Goal: Check status: Check status

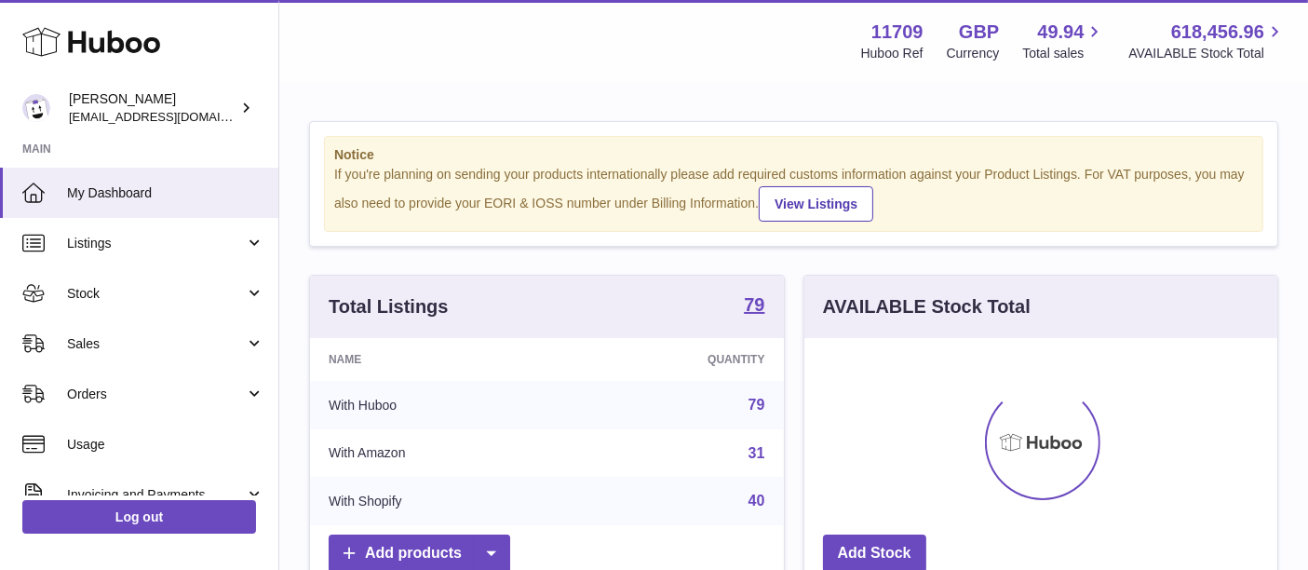
scroll to position [289, 474]
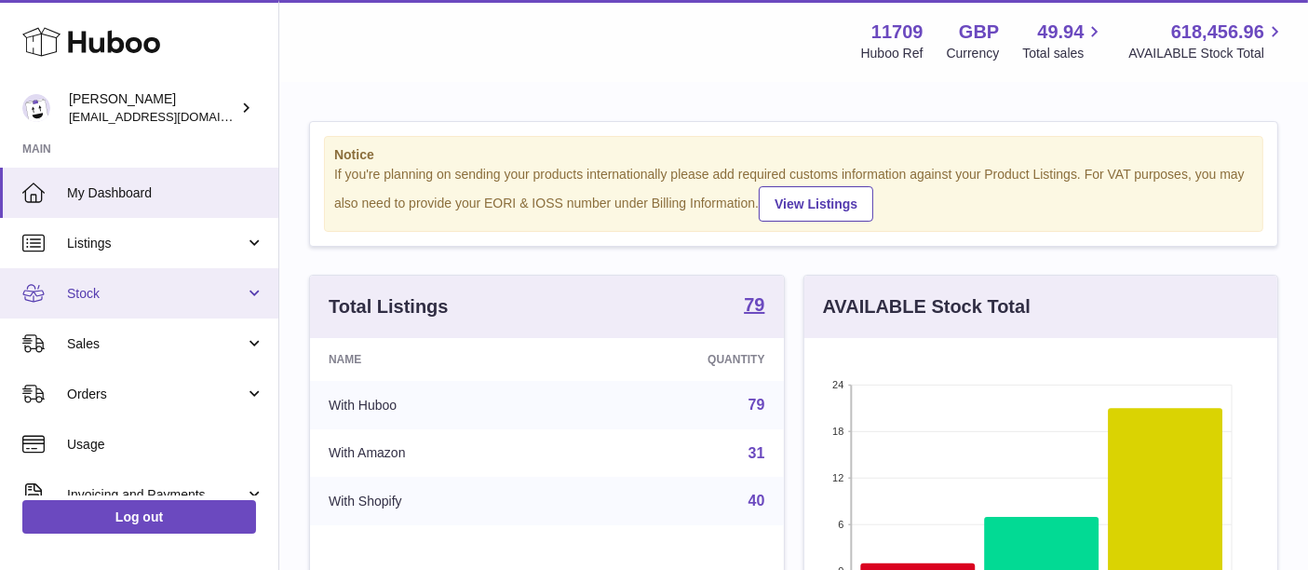
click at [108, 294] on span "Stock" at bounding box center [156, 294] width 178 height 18
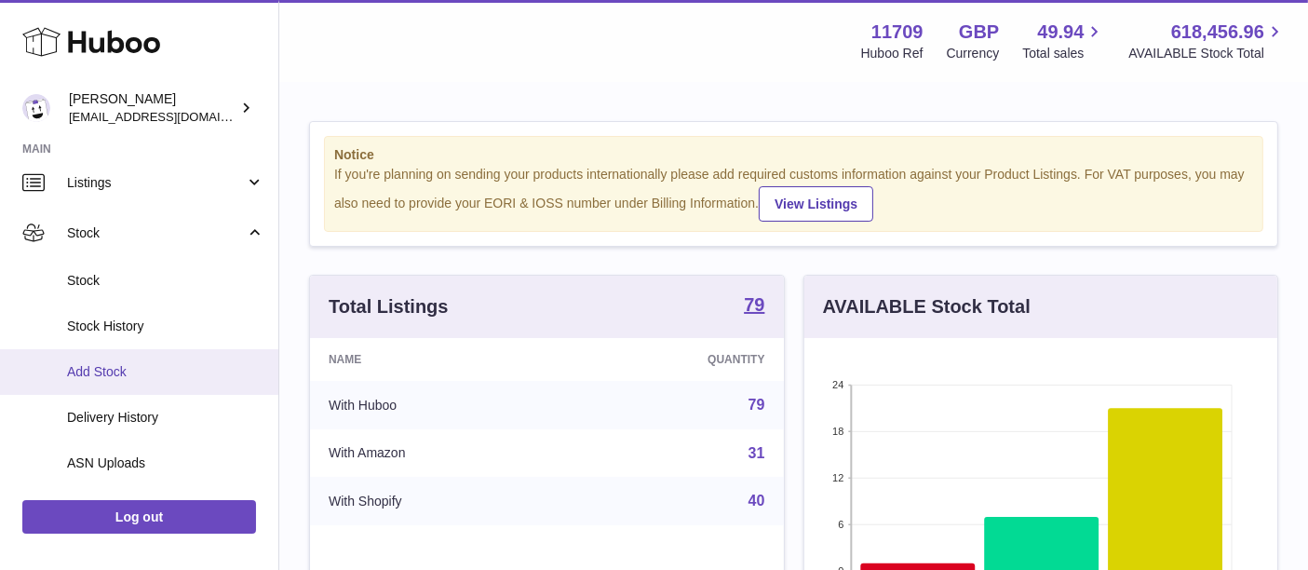
scroll to position [61, 0]
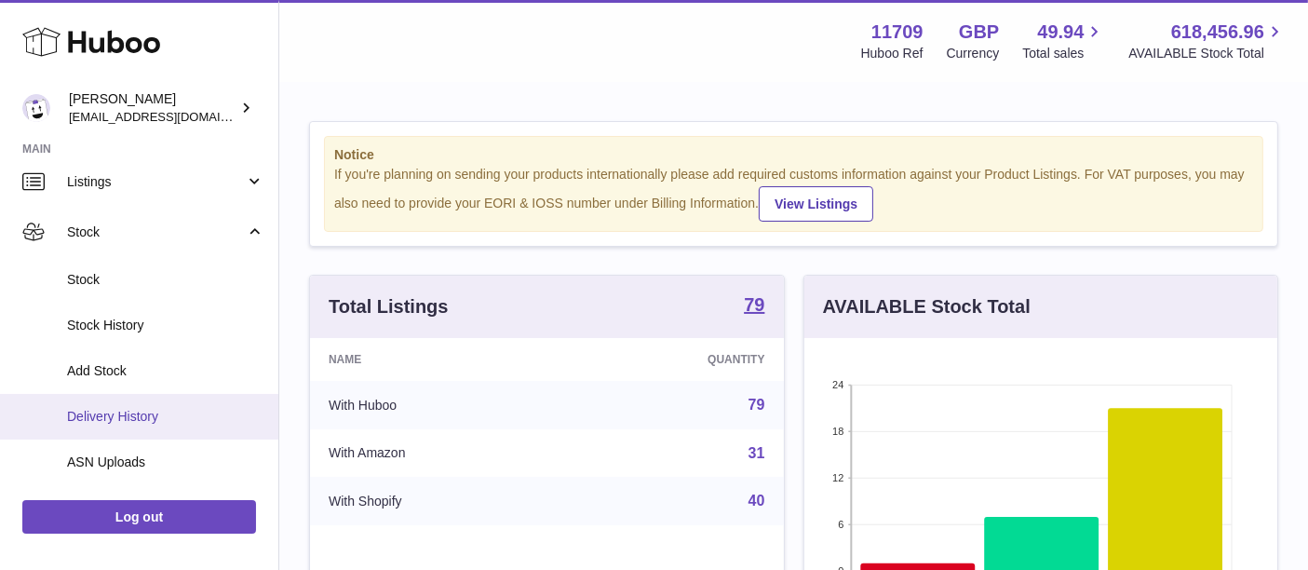
click at [157, 414] on span "Delivery History" at bounding box center [165, 417] width 197 height 18
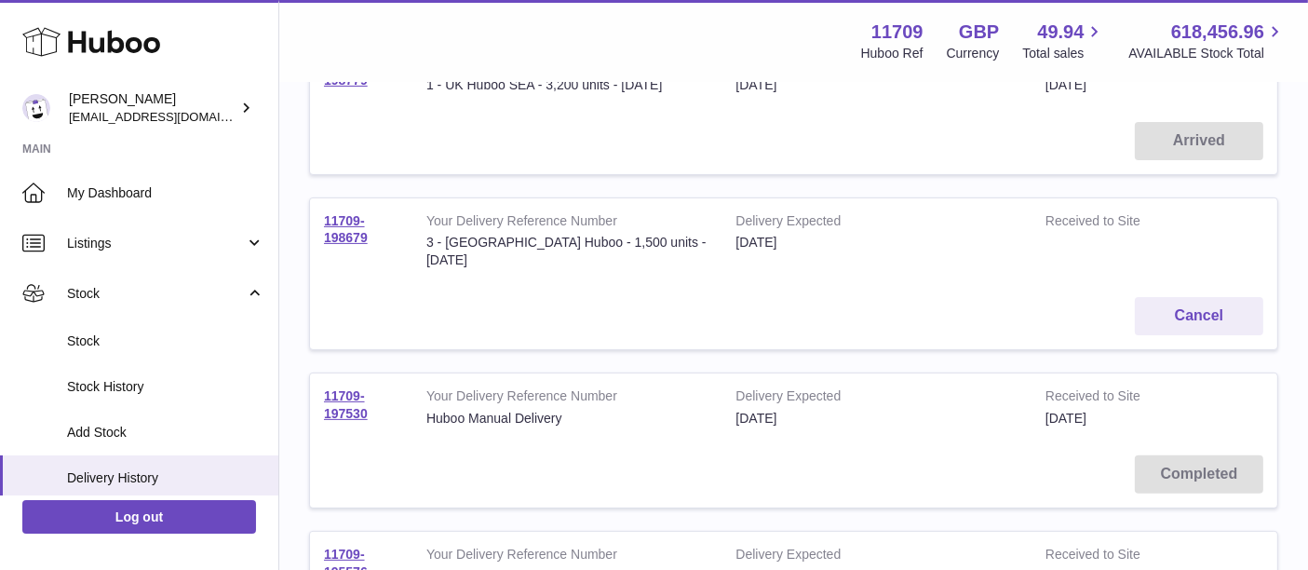
scroll to position [452, 0]
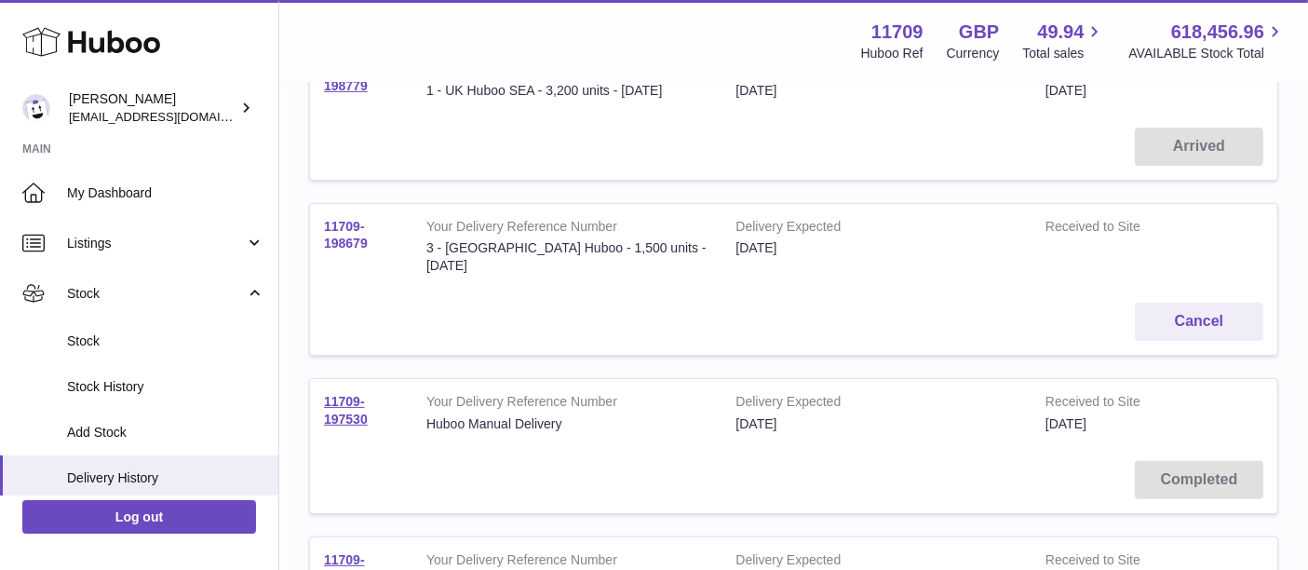
click at [351, 237] on link "11709-198679" at bounding box center [346, 235] width 44 height 33
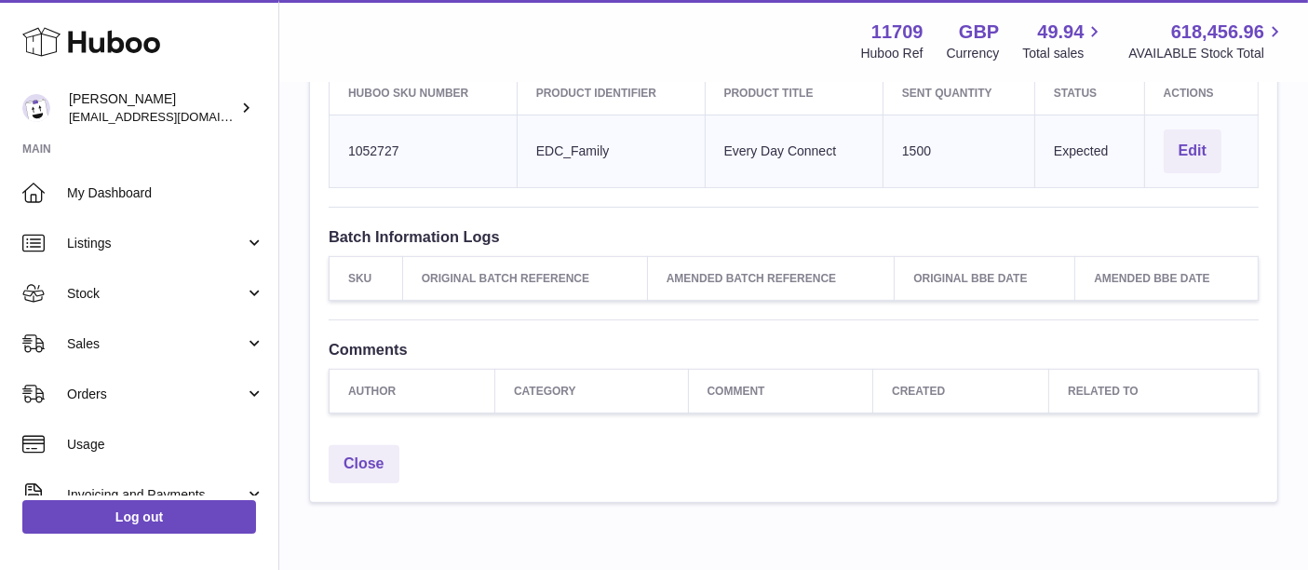
scroll to position [652, 0]
click at [374, 453] on link "Close" at bounding box center [364, 463] width 71 height 38
